Goal: Task Accomplishment & Management: Manage account settings

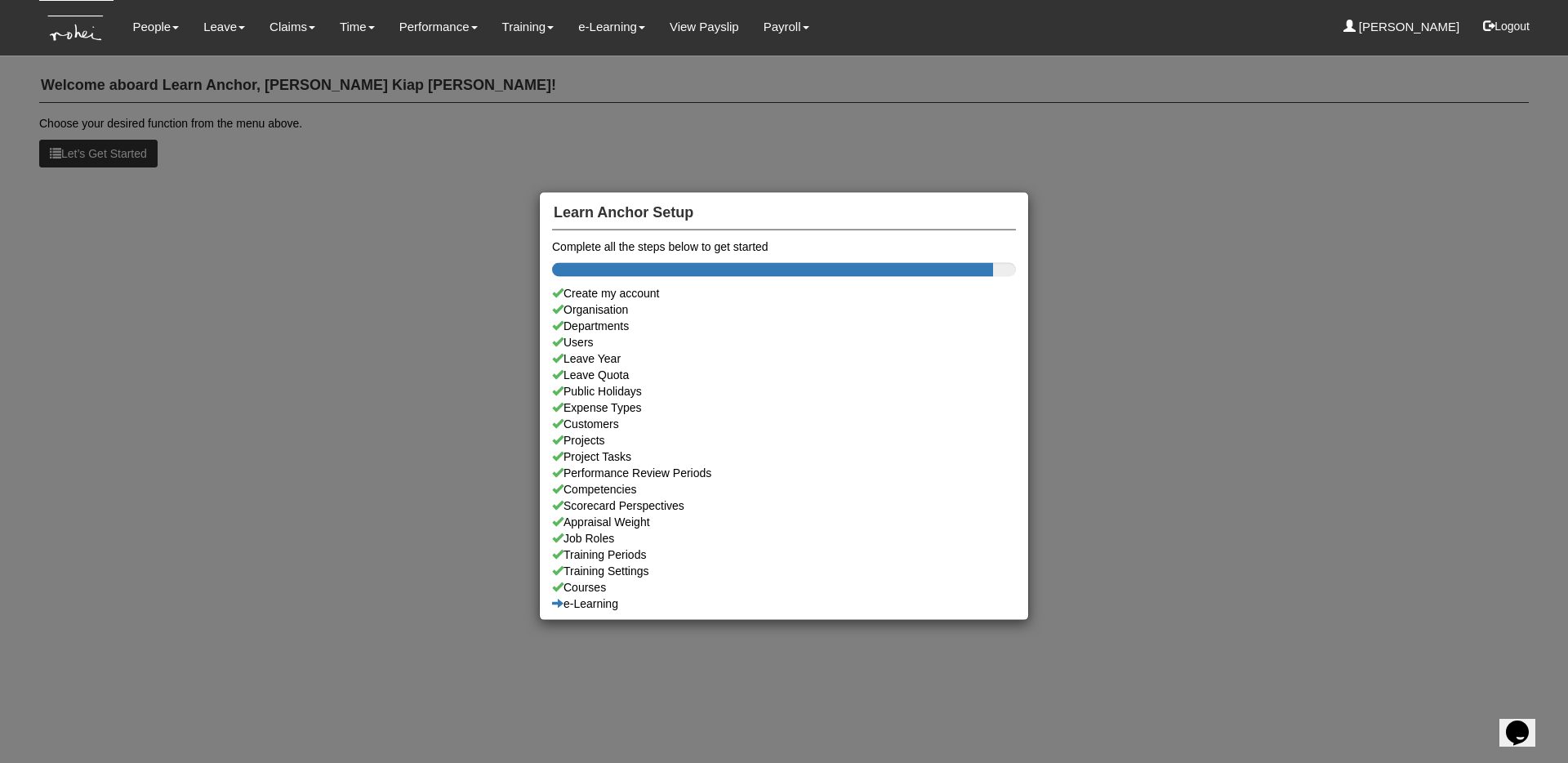
click at [168, 171] on div "Learn Anchor Setup Complete all the steps below to get started Create my accoun…" at bounding box center [784, 381] width 1568 height 763
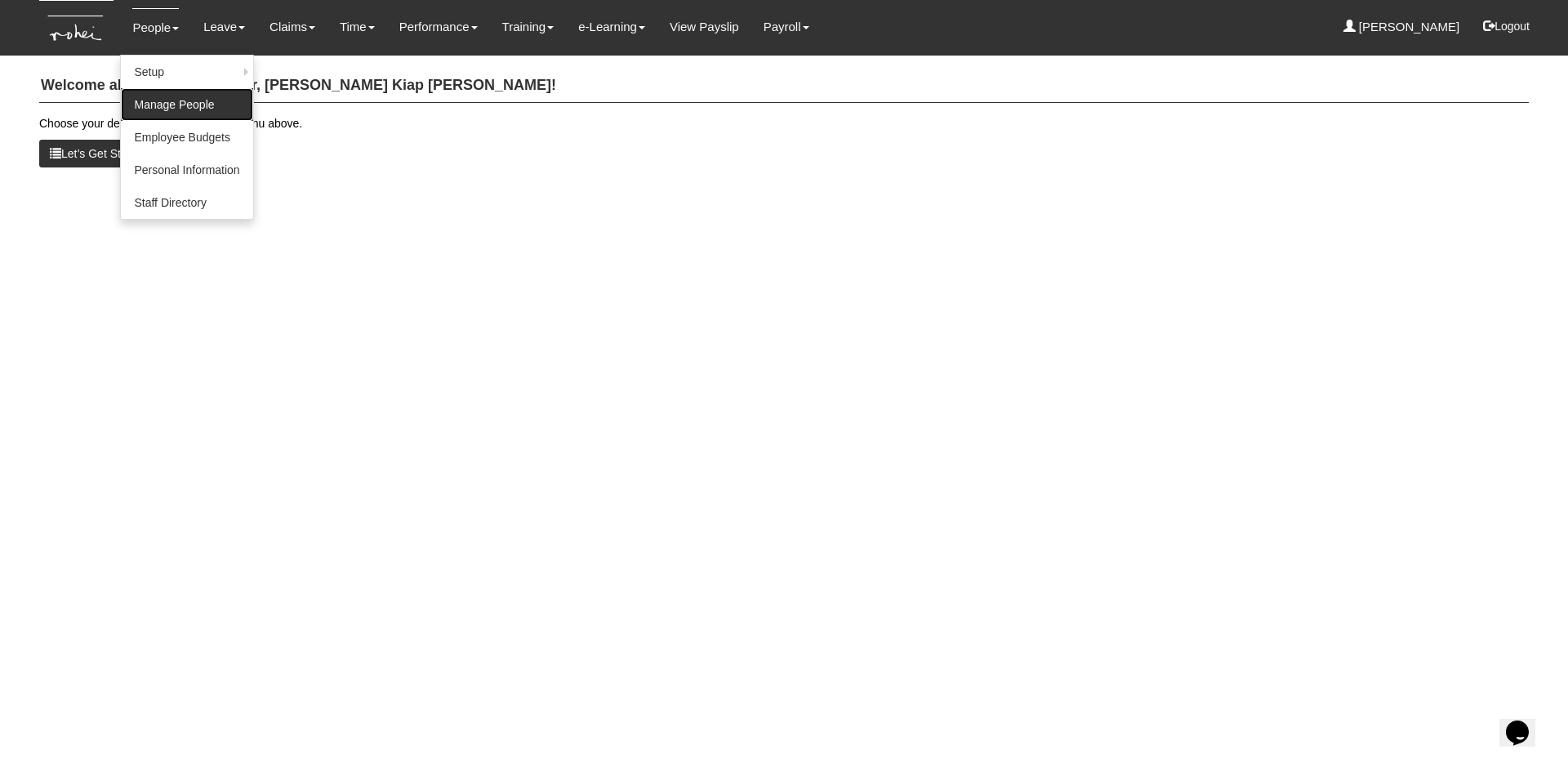
click at [173, 98] on link "Manage People" at bounding box center [187, 104] width 132 height 33
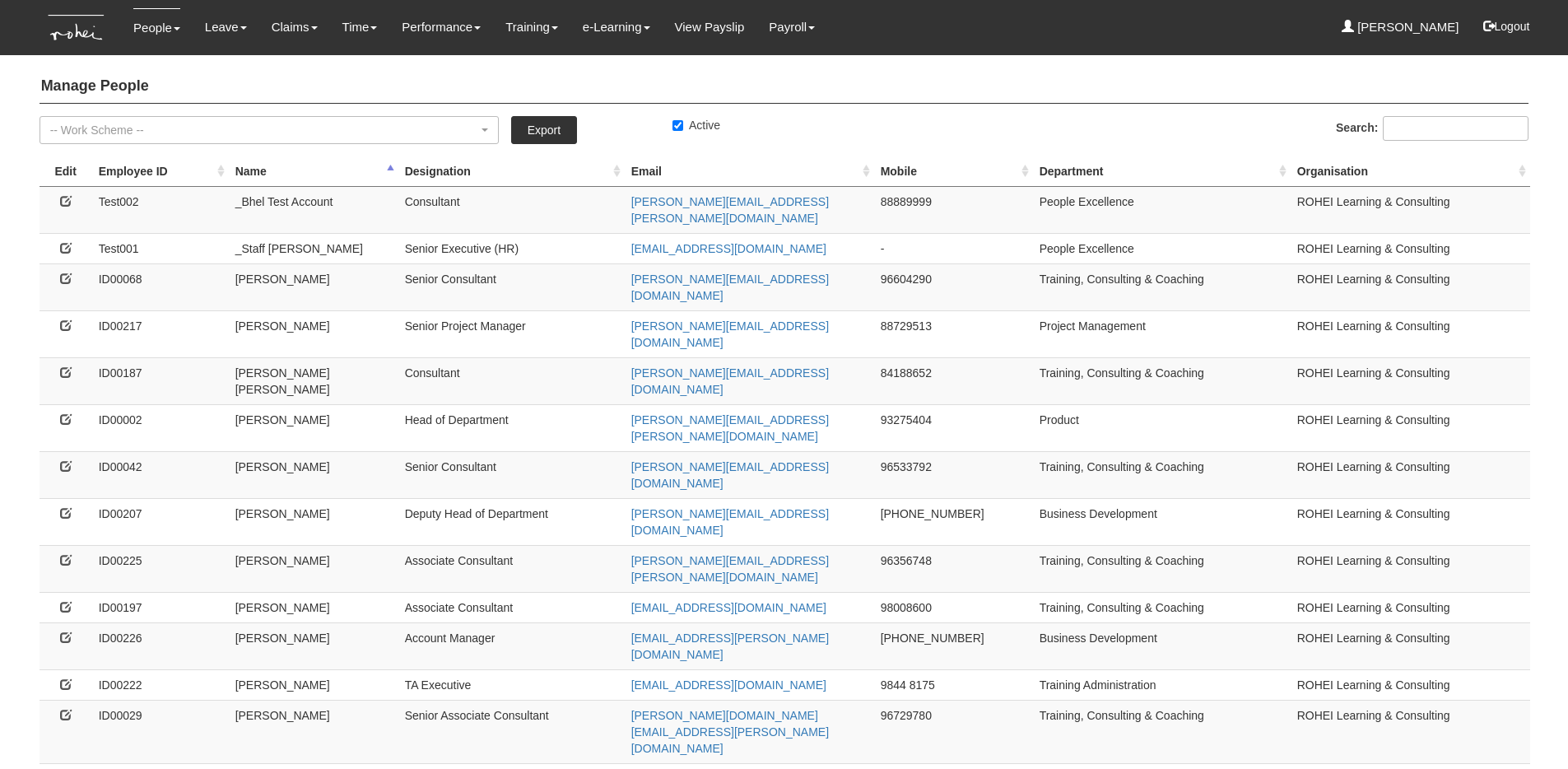
select select "50"
click at [65, 273] on icon at bounding box center [66, 278] width 11 height 11
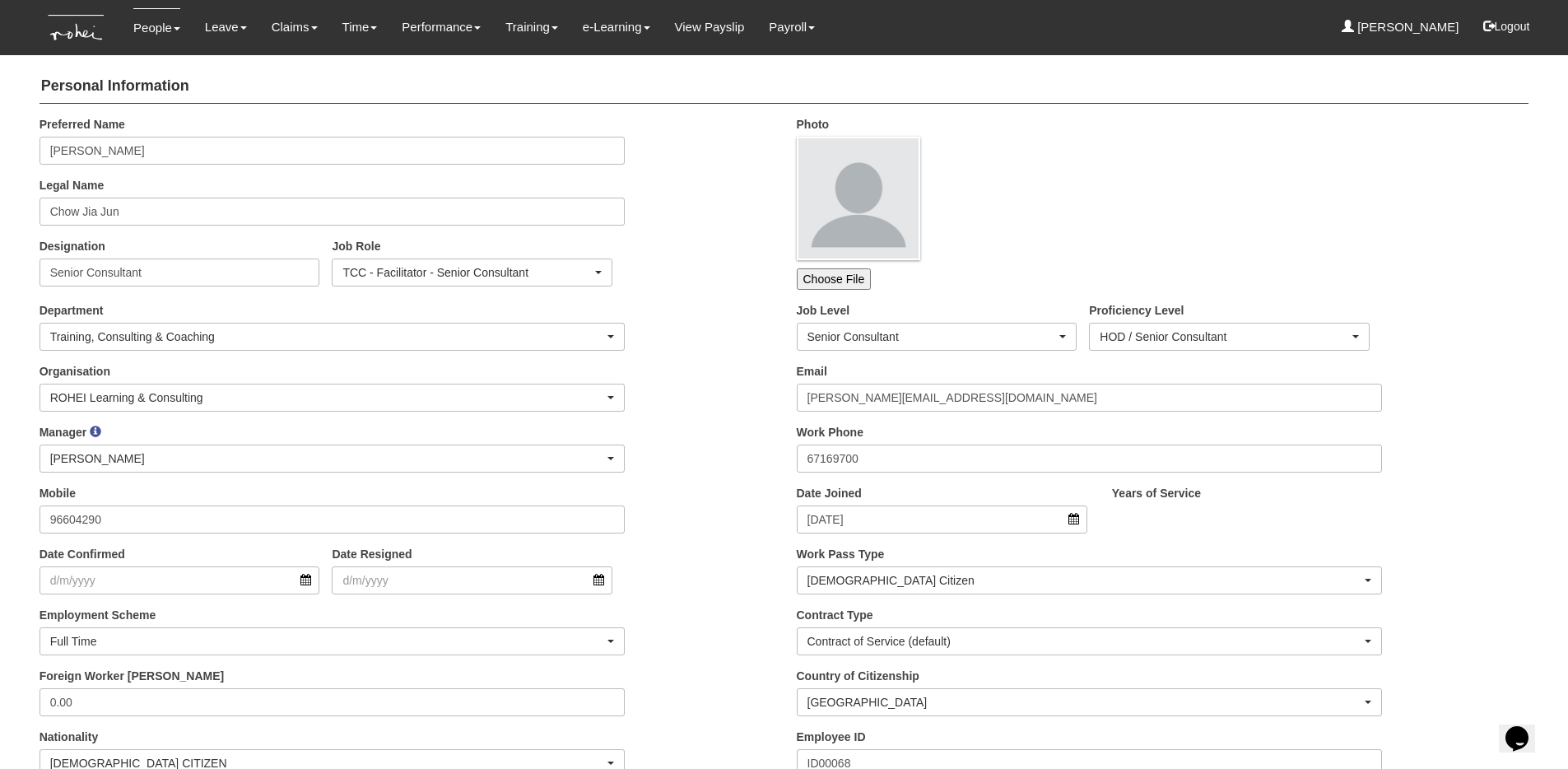
click at [736, 283] on div "Preferred Name Aaron Chow Legal Name Chow Jia Jun Designation Senior Consultant…" at bounding box center [405, 207] width 757 height 183
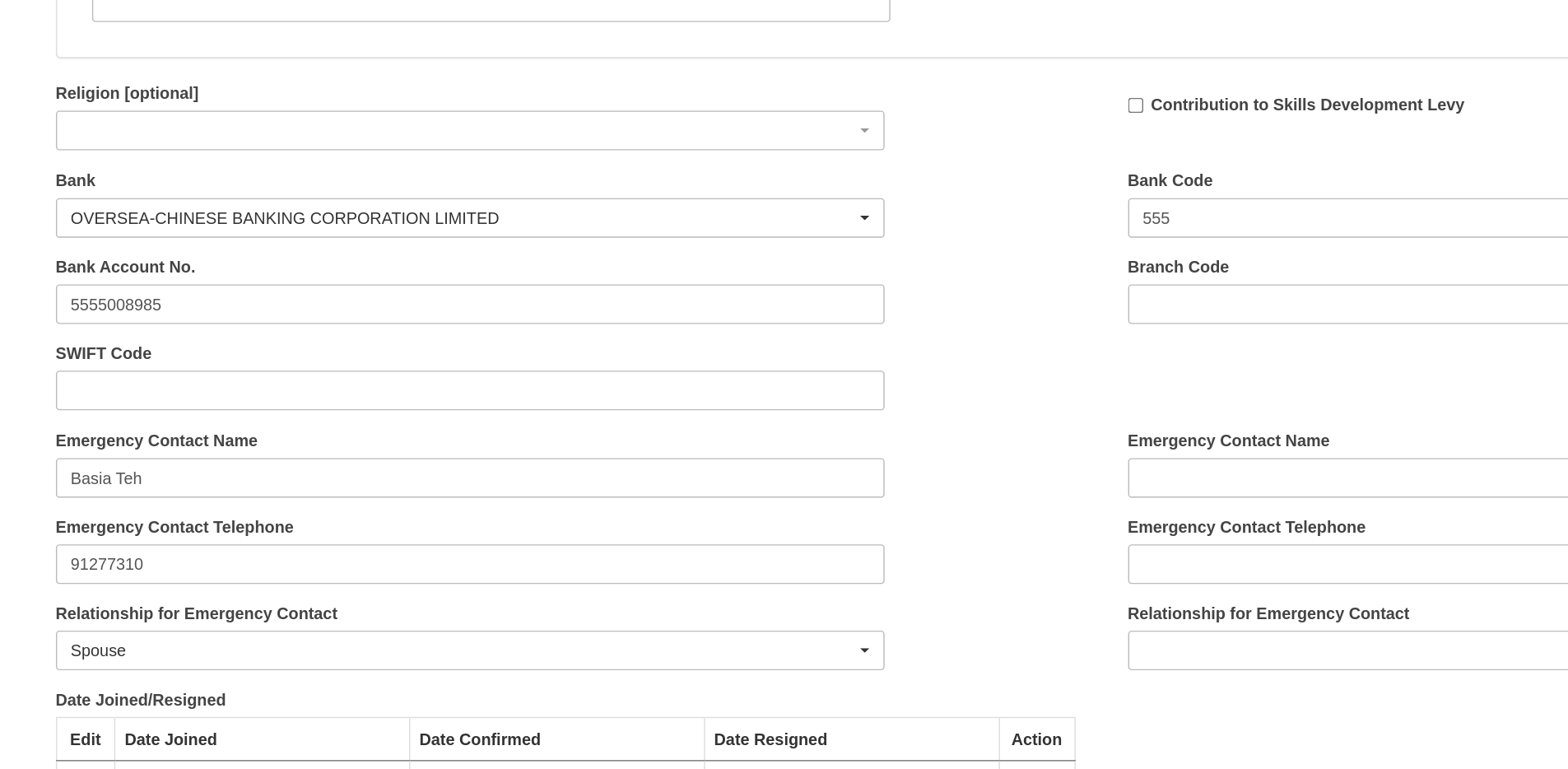
scroll to position [1513, 0]
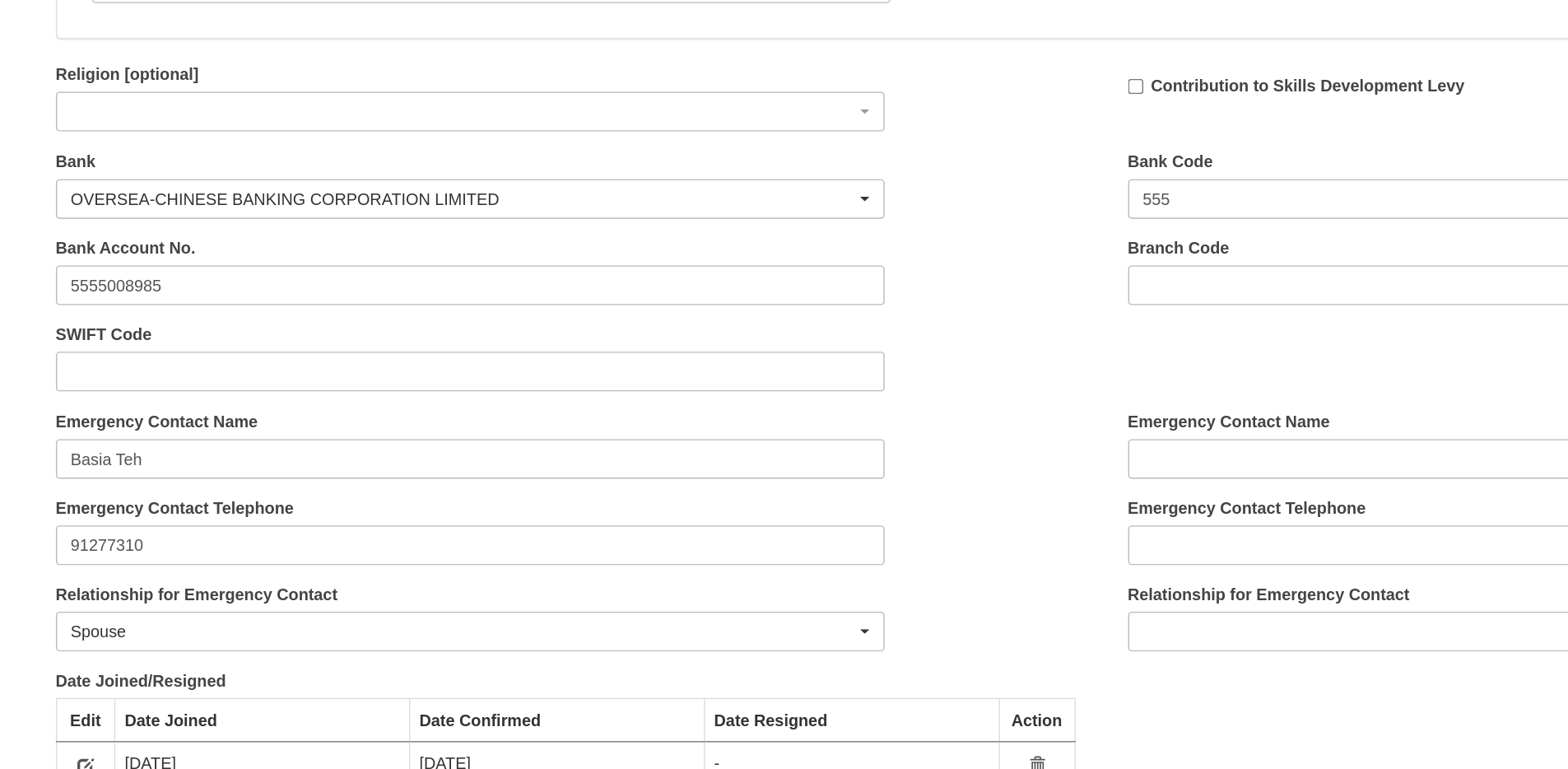
click at [704, 474] on div "SWIFT Code" at bounding box center [405, 484] width 757 height 61
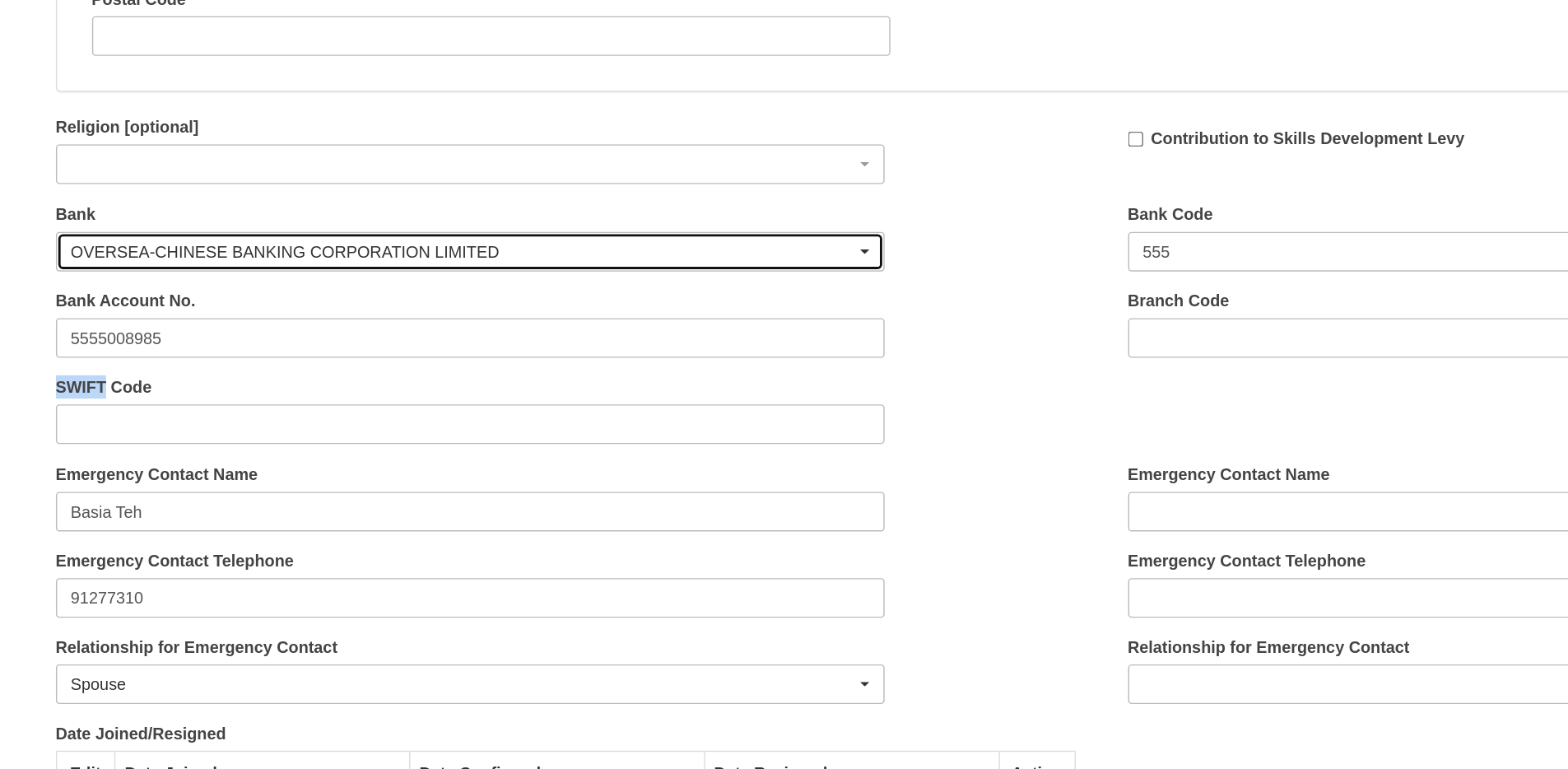
click at [276, 371] on div "OVERSEA-CHINESE BANKING CORPORATION LIMITED" at bounding box center [328, 367] width 555 height 17
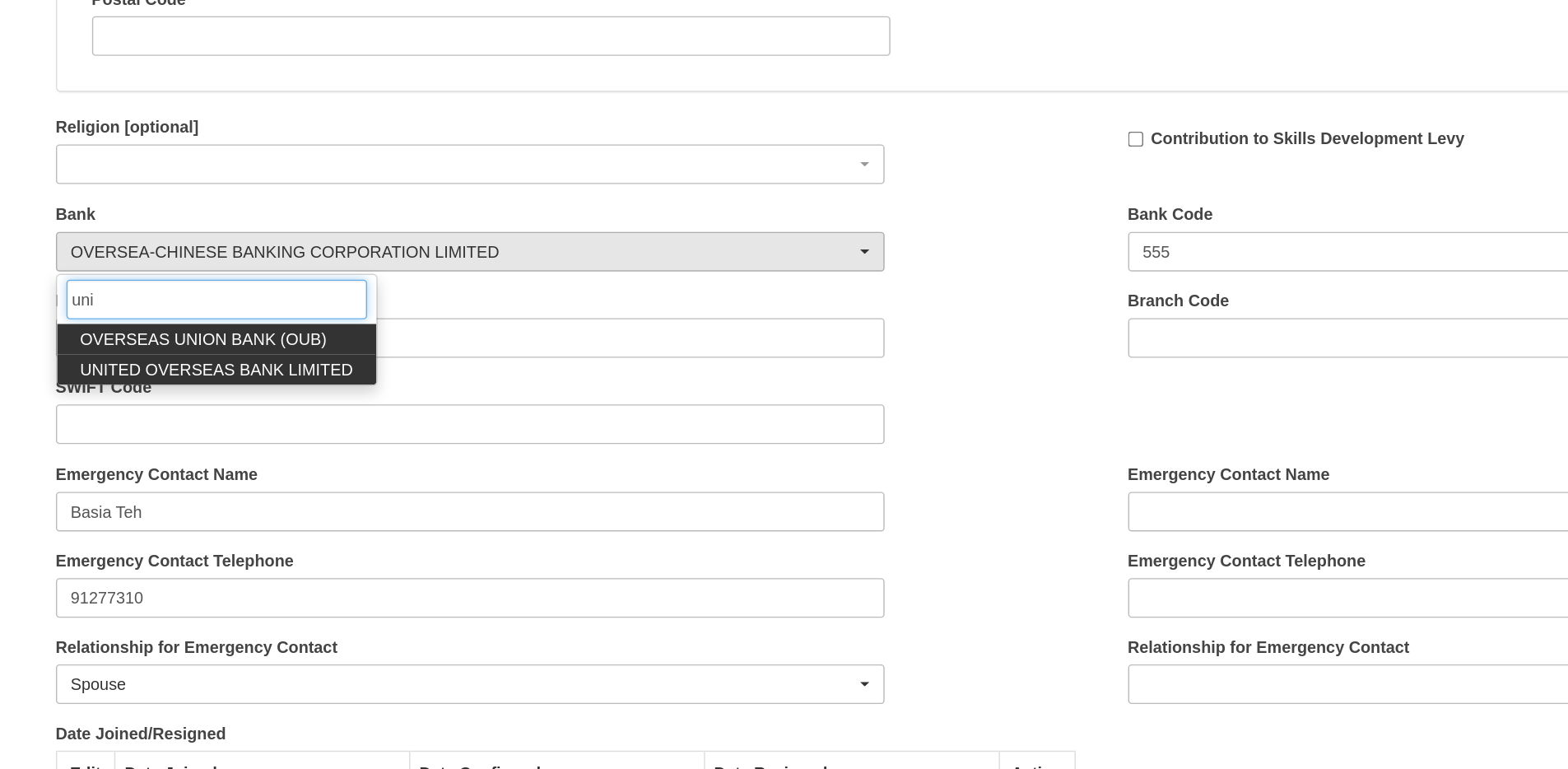
type input "uni"
click at [183, 451] on span "UNITED OVERSEAS BANK LIMITED" at bounding box center [154, 450] width 193 height 17
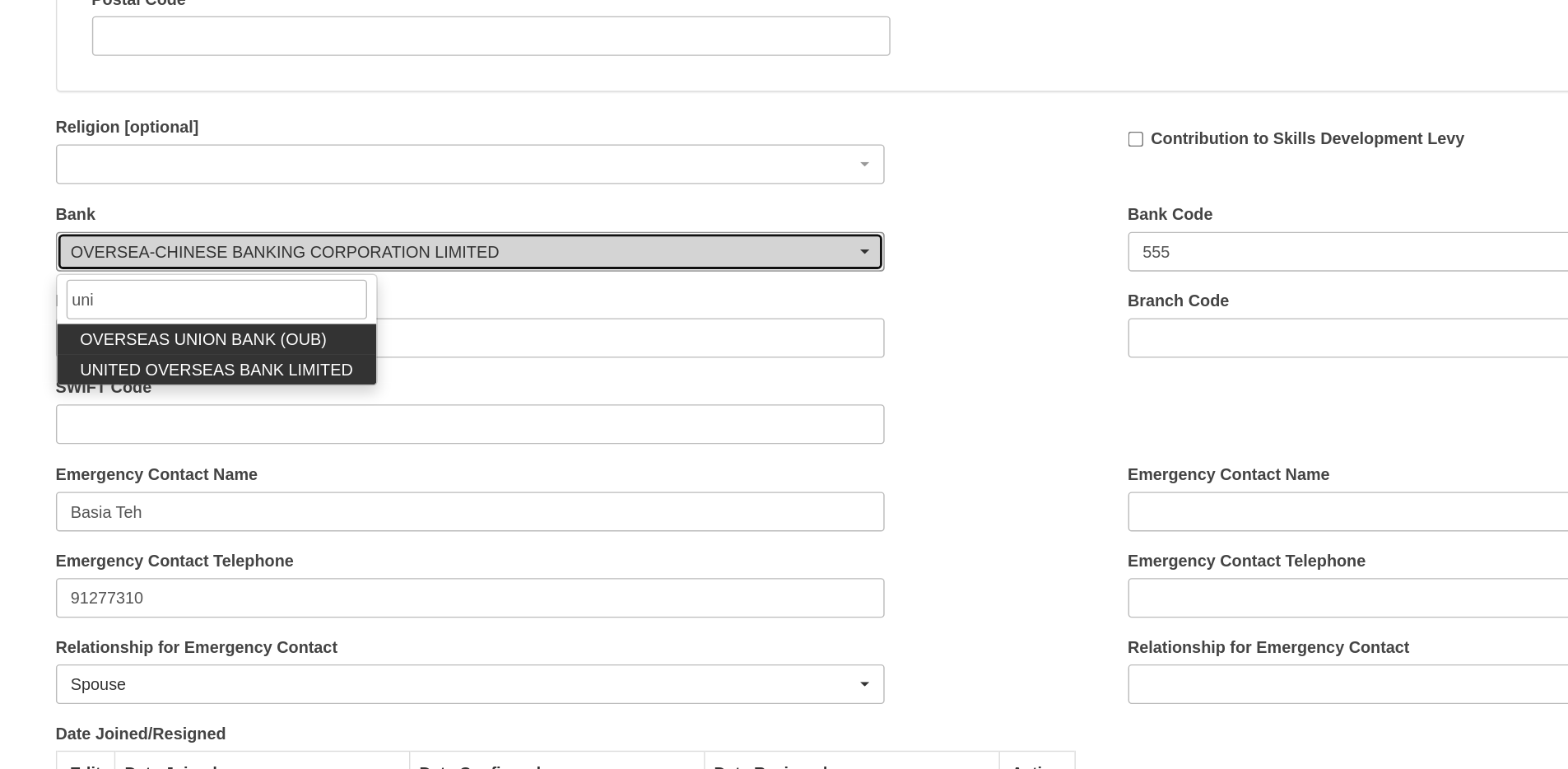
select select "2"
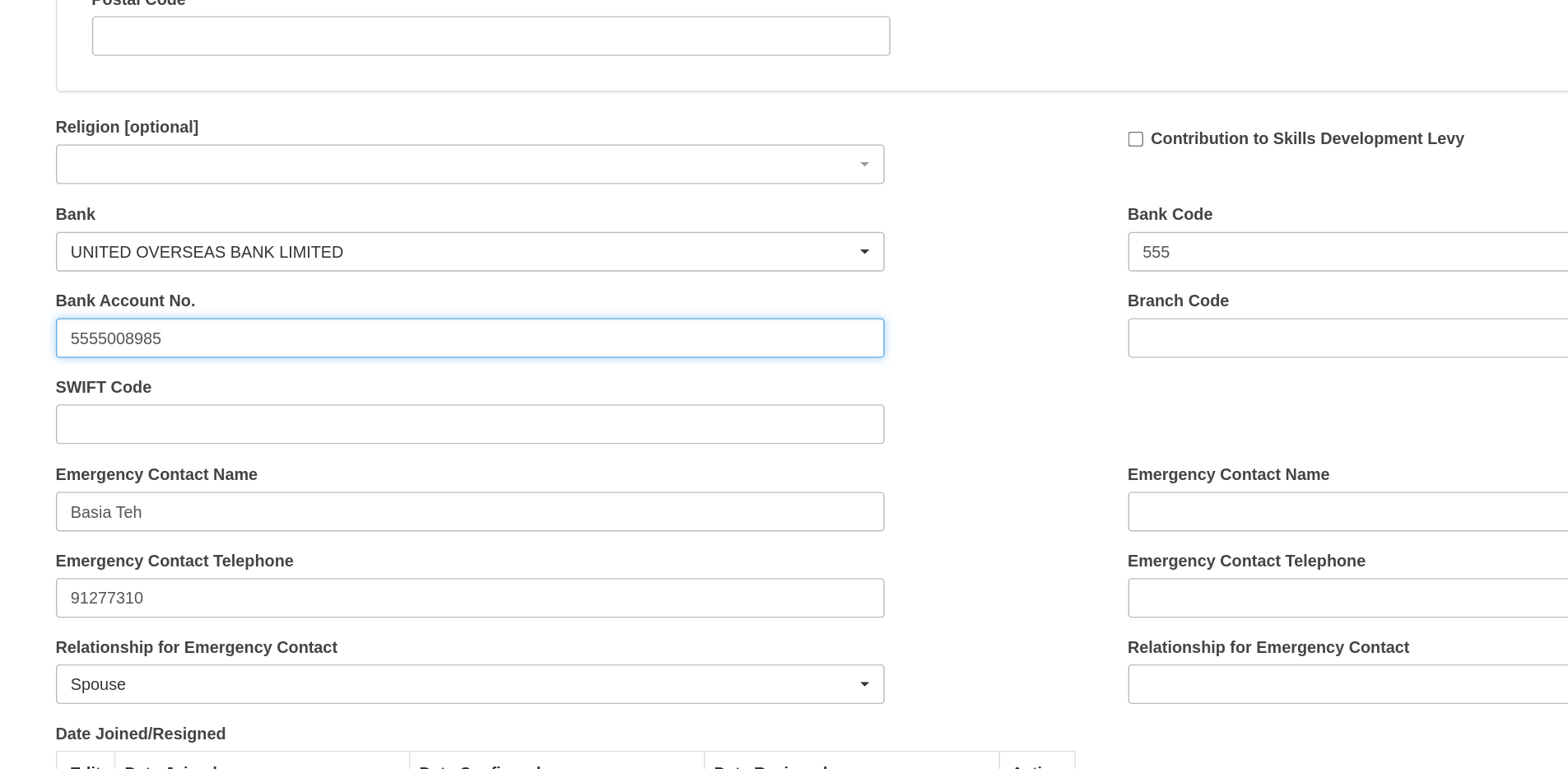
click at [208, 431] on input "5555008985" at bounding box center [332, 427] width 586 height 28
paste input "144-373-284-0"
type input "144-373-284-0"
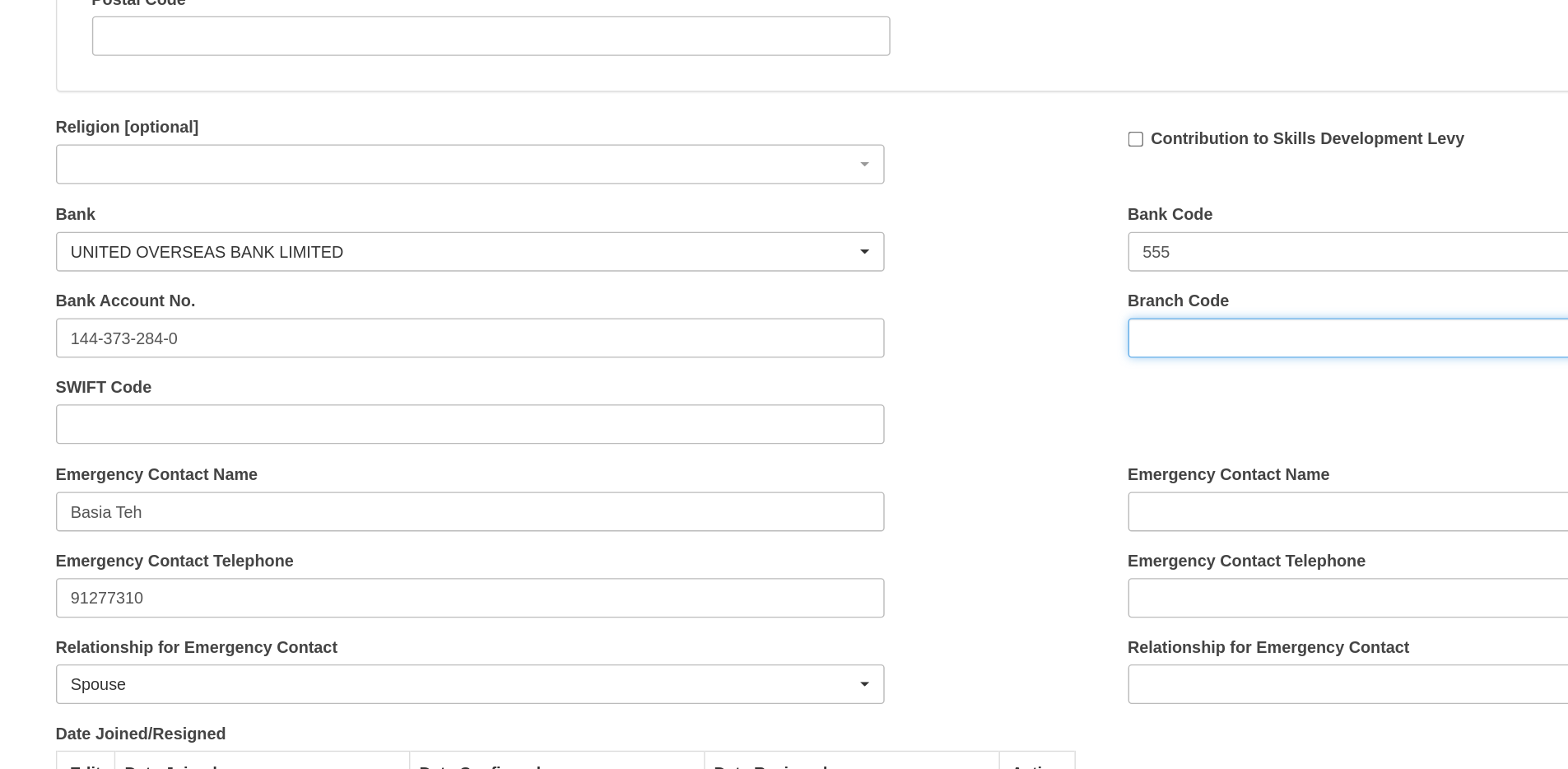
click at [838, 429] on input "Branch Code" at bounding box center [1090, 427] width 586 height 28
paste input "030"
type input "030"
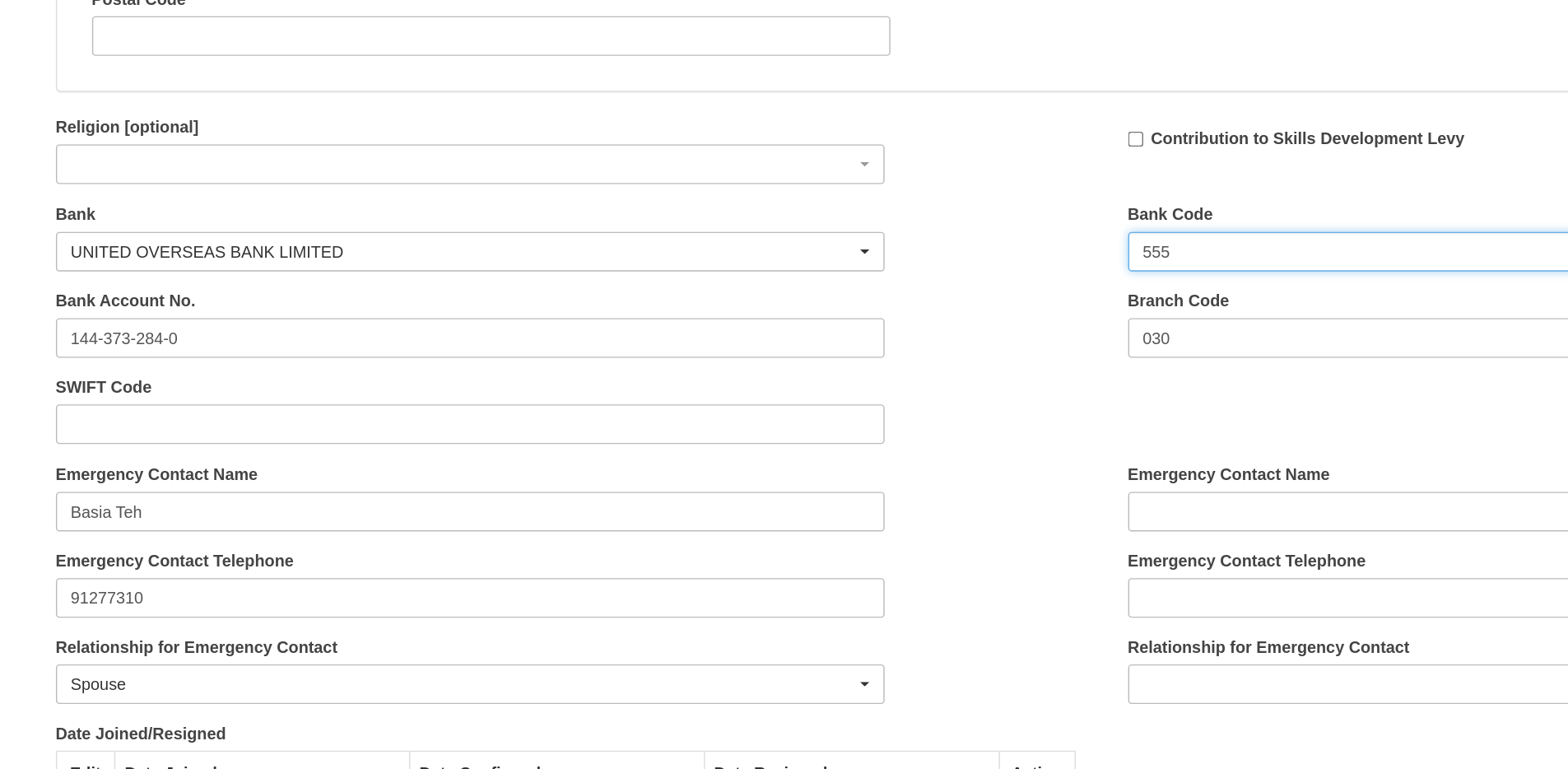
click at [840, 362] on input "555" at bounding box center [1090, 366] width 586 height 28
paste input "737"
type input "7375"
click at [721, 411] on div "Bank Account No. 144-373-284-0" at bounding box center [405, 422] width 757 height 61
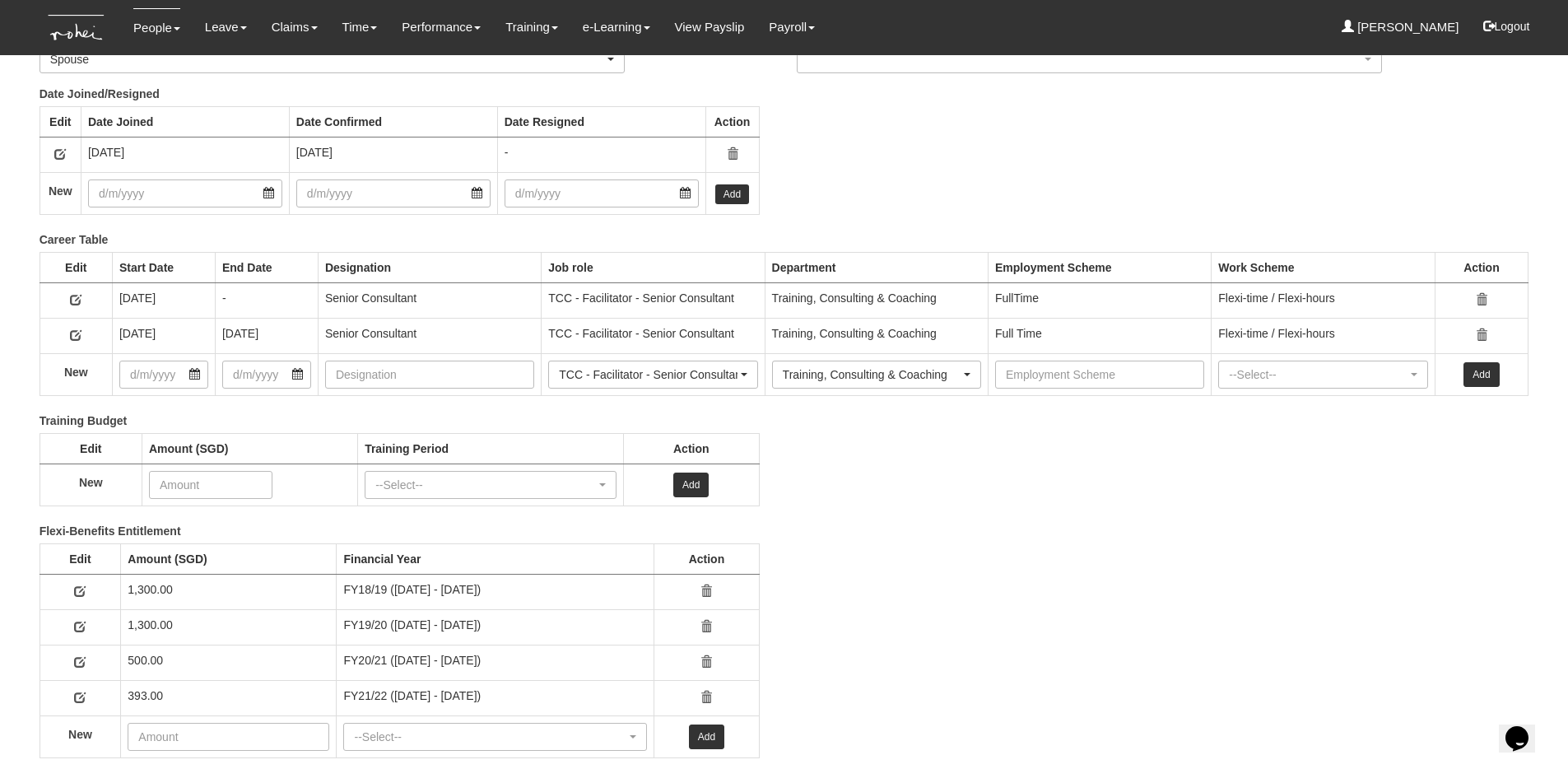
scroll to position [2407, 0]
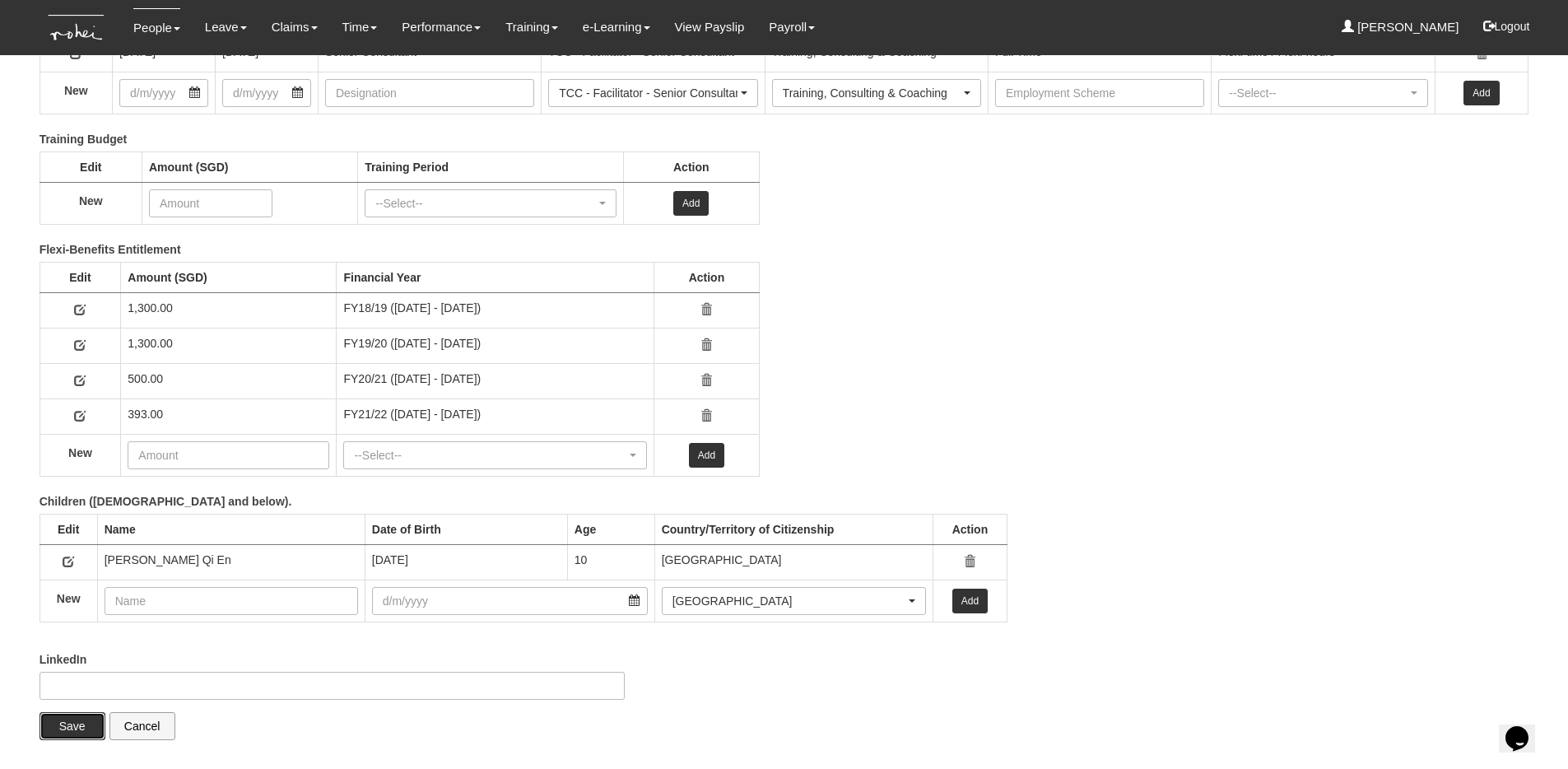
click at [65, 727] on input "Save" at bounding box center [72, 727] width 66 height 28
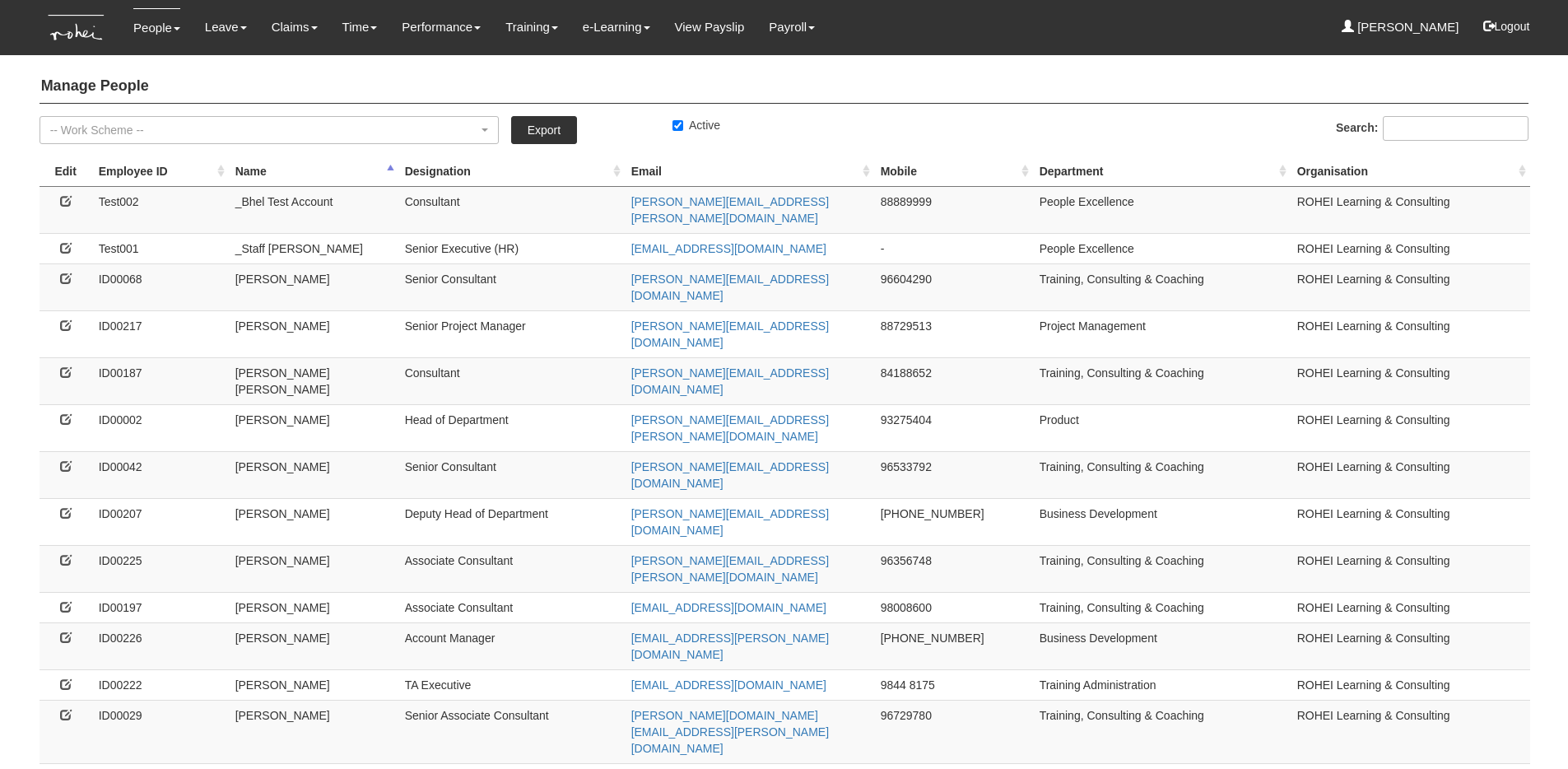
select select "50"
